Goal: Find specific fact: Find specific fact

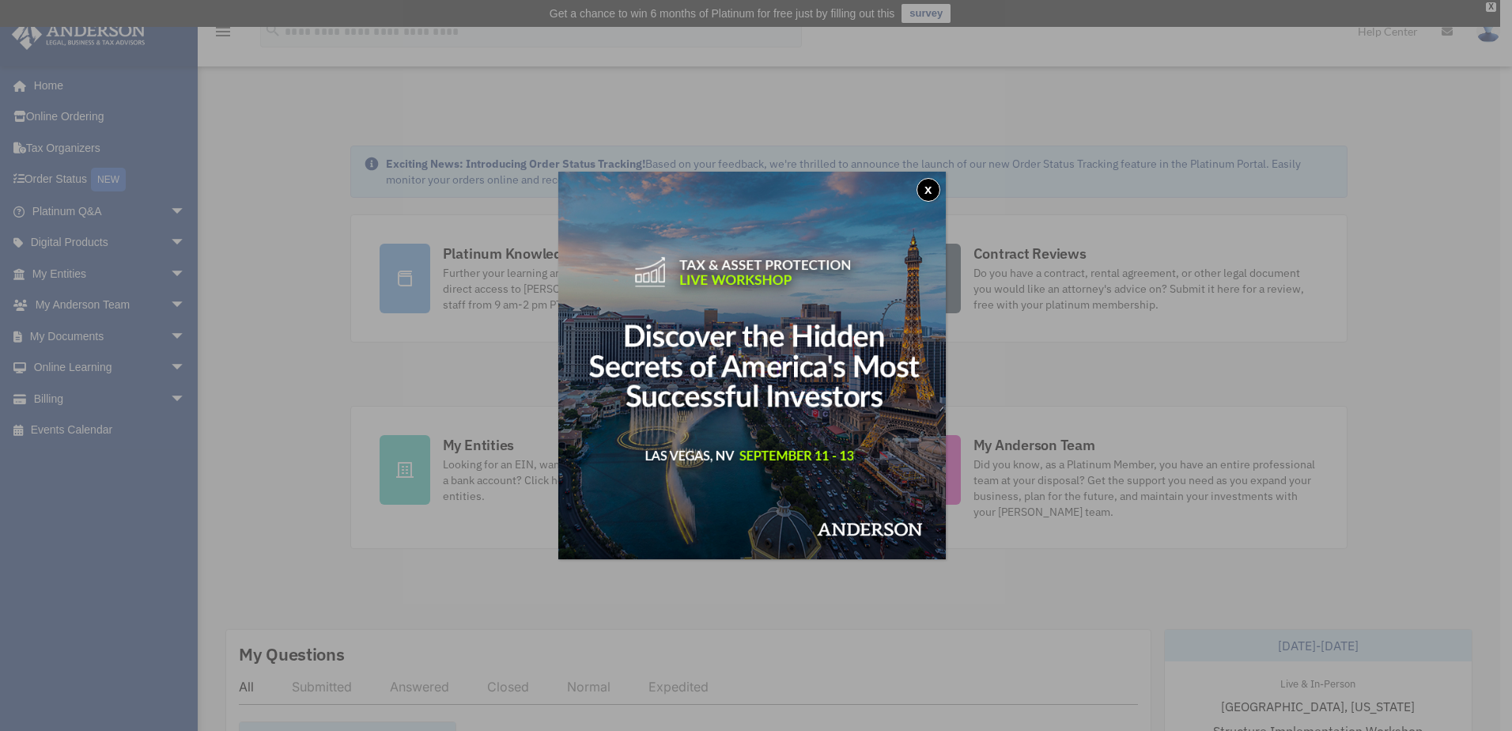
click at [464, 445] on div "x" at bounding box center [756, 365] width 1512 height 731
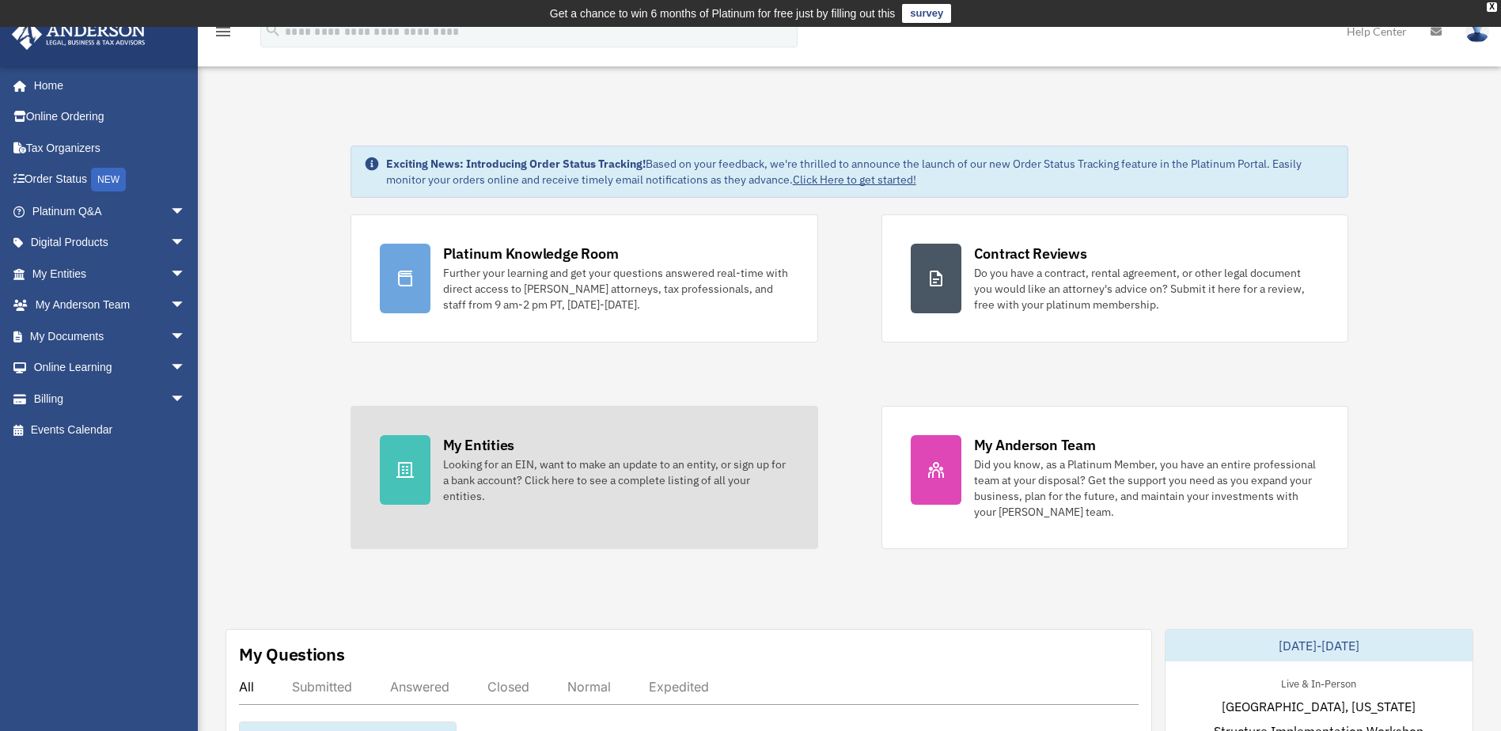
click at [488, 444] on div "My Entities" at bounding box center [478, 445] width 71 height 20
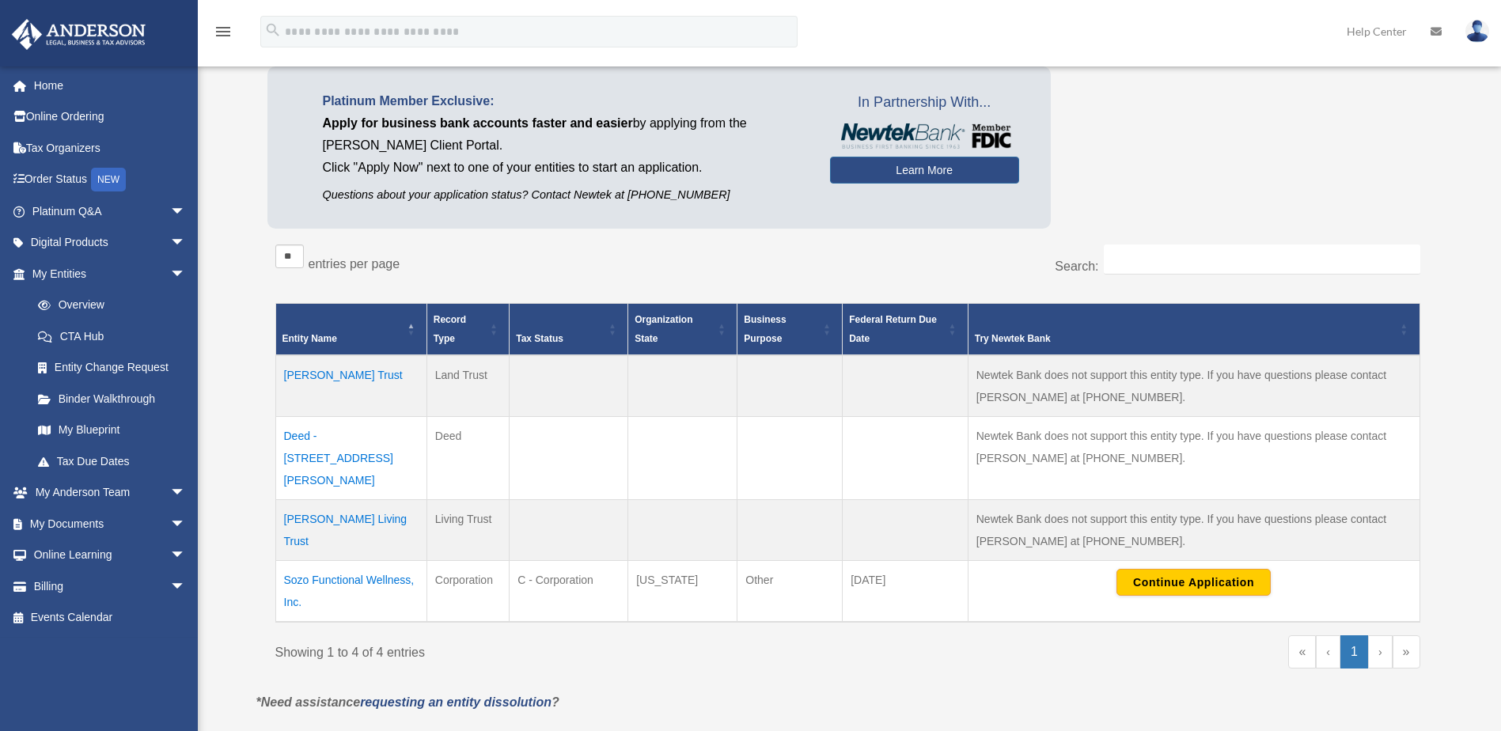
scroll to position [158, 0]
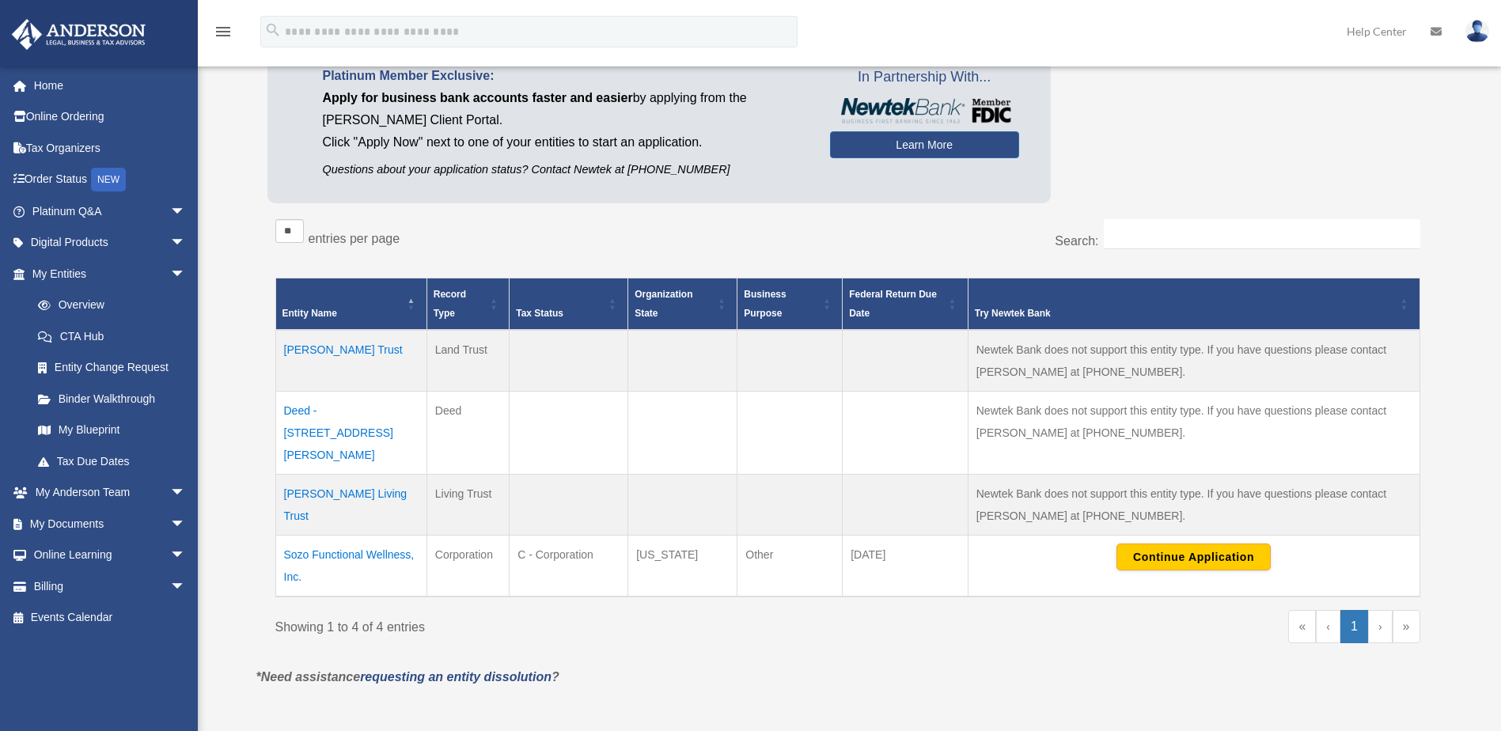
click at [389, 535] on td "Sozo Functional Wellness, Inc." at bounding box center [350, 566] width 151 height 62
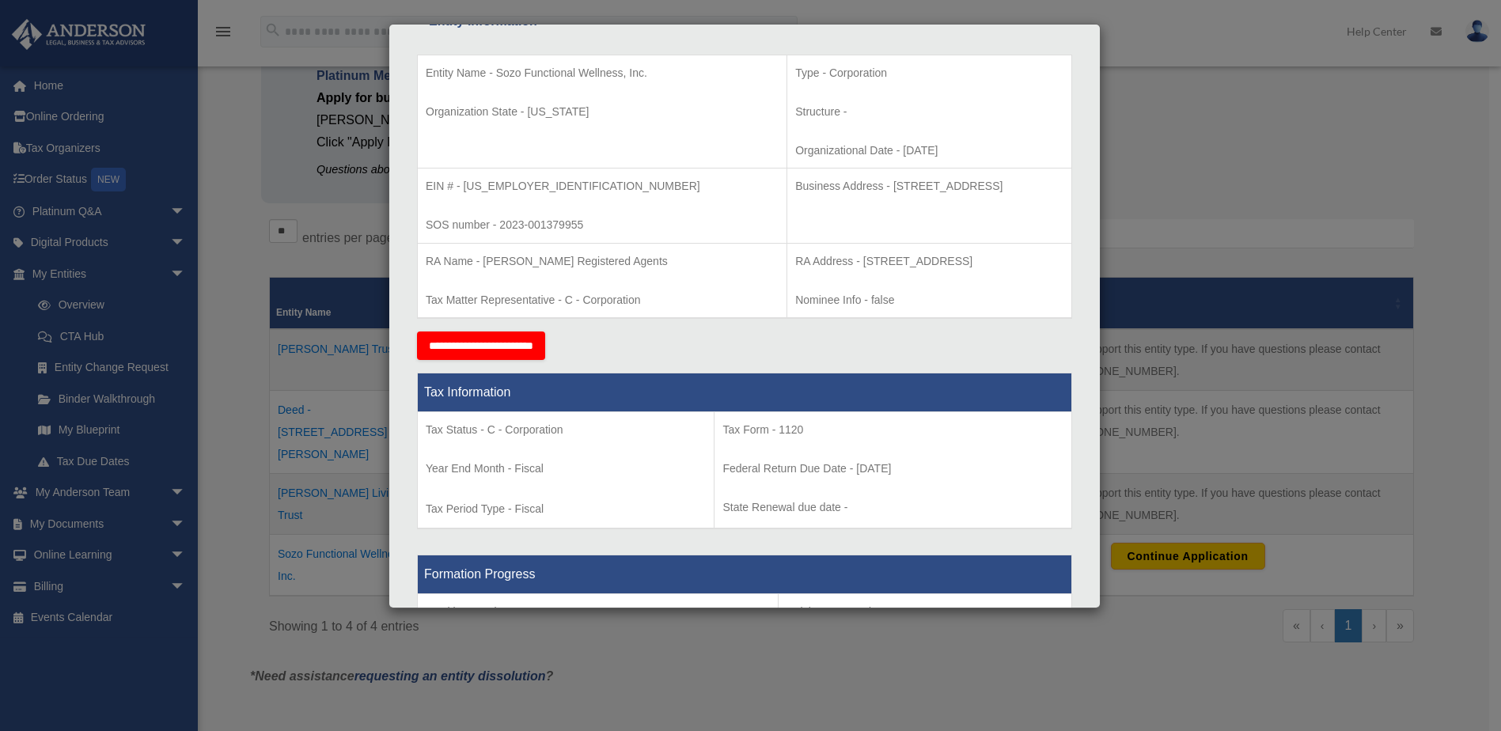
scroll to position [316, 0]
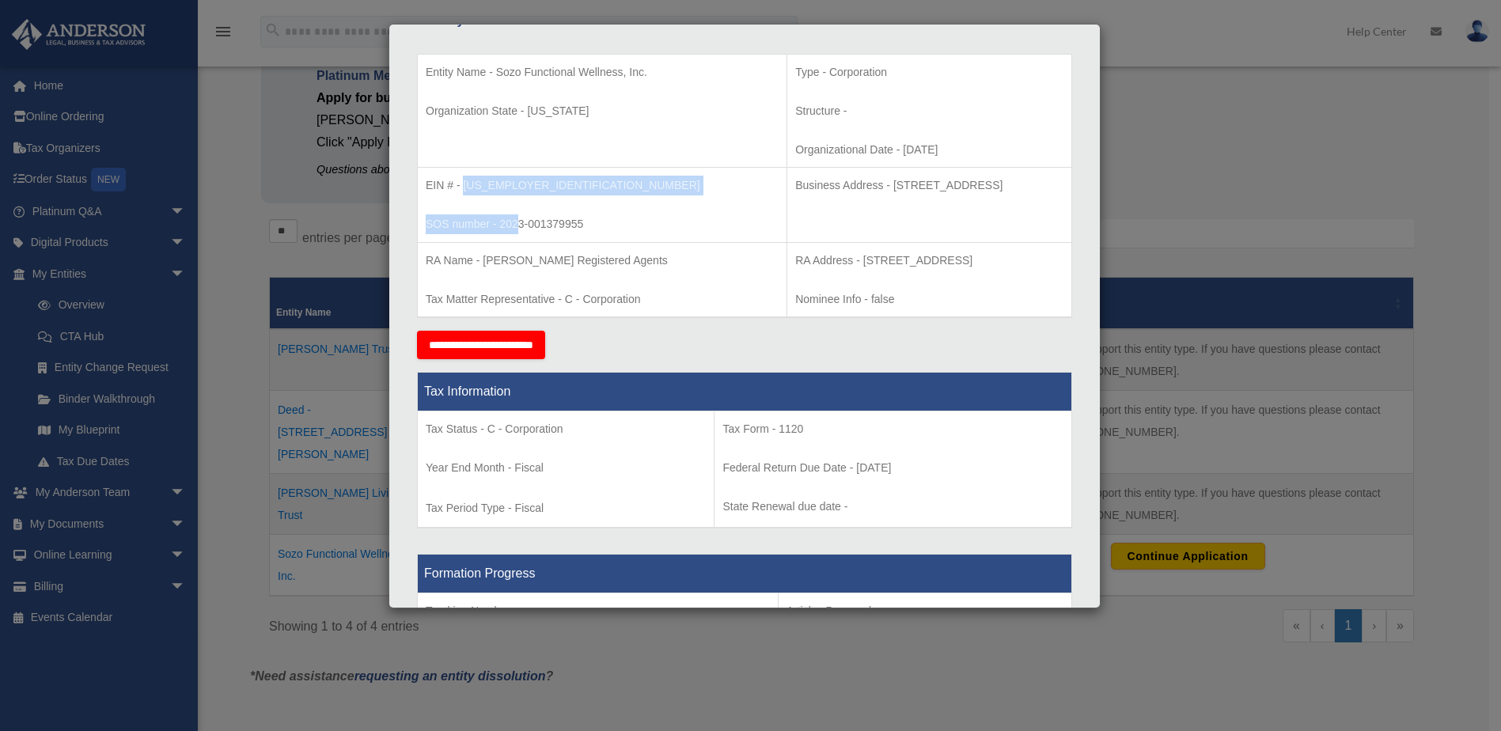
drag, startPoint x: 464, startPoint y: 184, endPoint x: 520, endPoint y: 195, distance: 57.4
click at [520, 195] on td "EIN # - 93-4981498 SOS number - 2023-001379955" at bounding box center [602, 205] width 369 height 75
copy td "93-4981498 SOS number - 202"
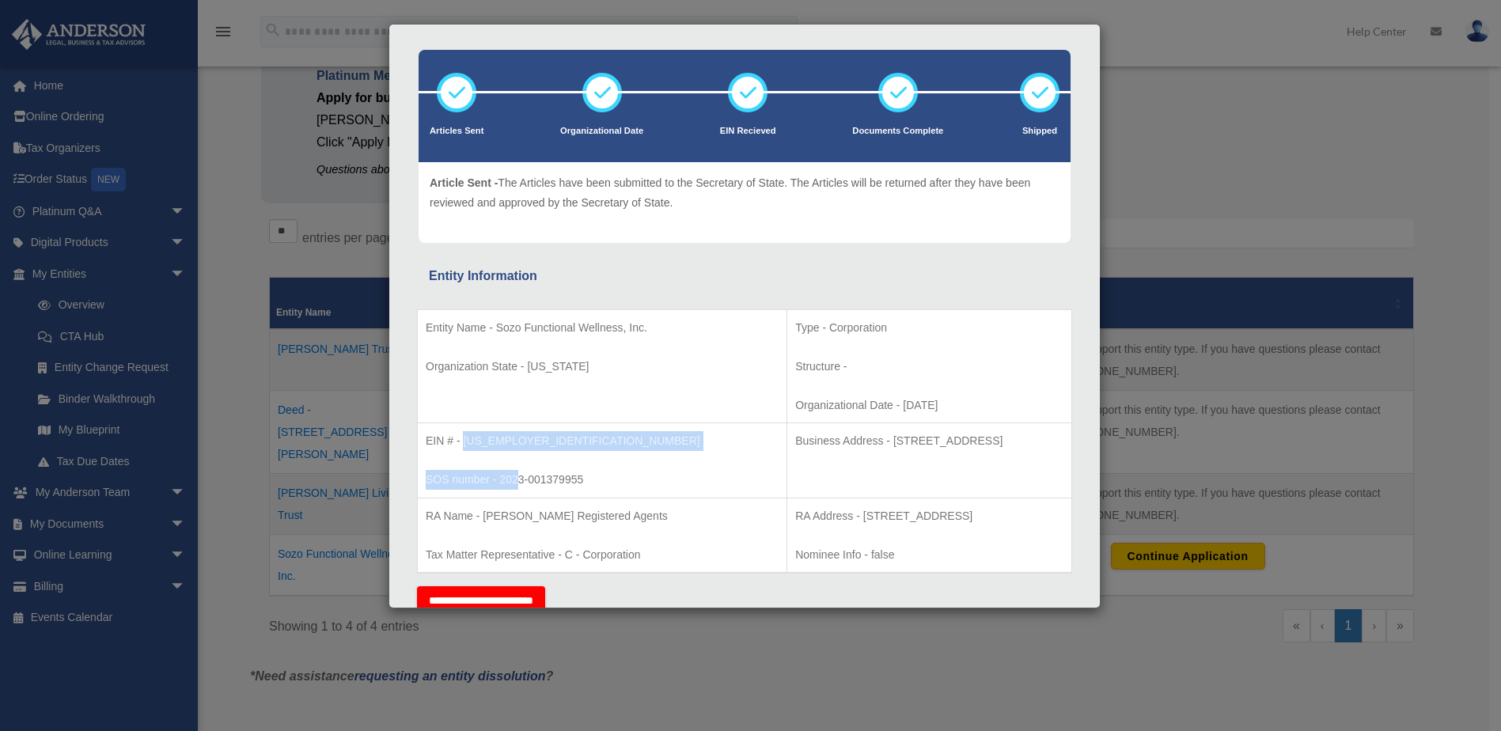
scroll to position [38, 0]
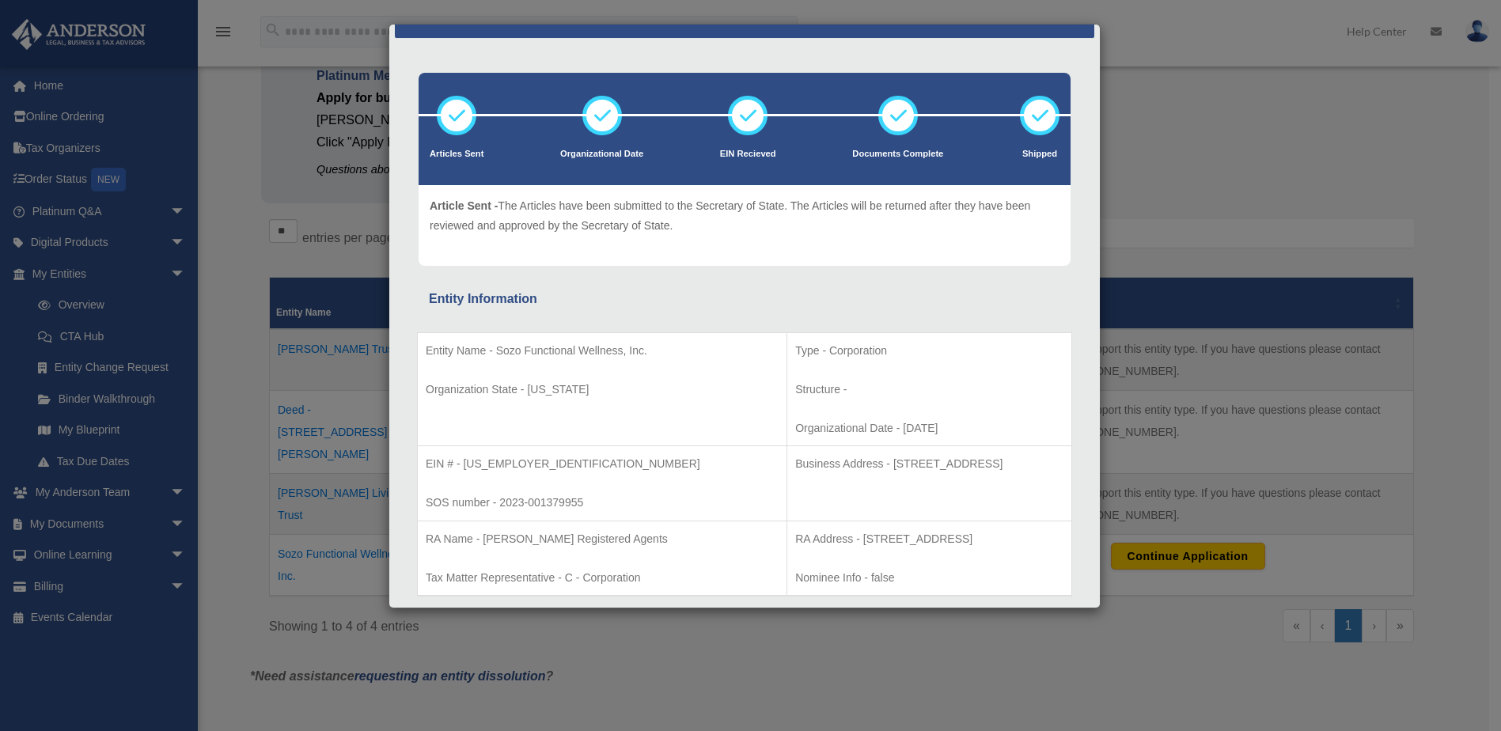
click at [552, 479] on td "EIN # - 93-4981498 SOS number - 2023-001379955" at bounding box center [602, 483] width 369 height 75
drag, startPoint x: 460, startPoint y: 465, endPoint x: 526, endPoint y: 465, distance: 65.7
click at [526, 465] on p "EIN # - 93-4981498" at bounding box center [602, 464] width 353 height 20
copy p "93-4981498"
